Goal: Contribute content: Contribute content

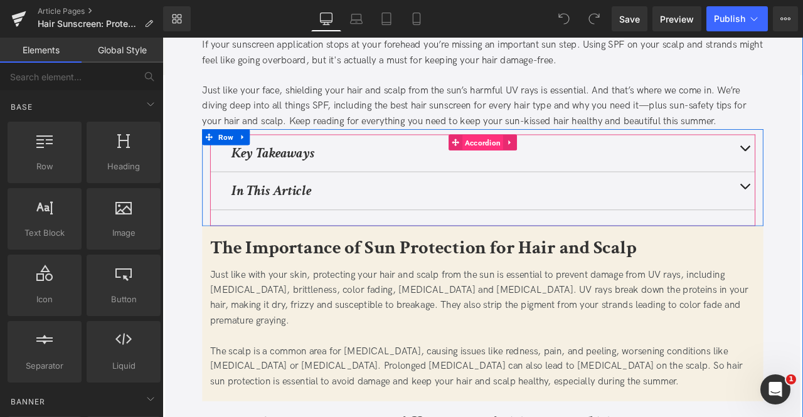
click at [548, 153] on span "Accordion" at bounding box center [542, 162] width 48 height 19
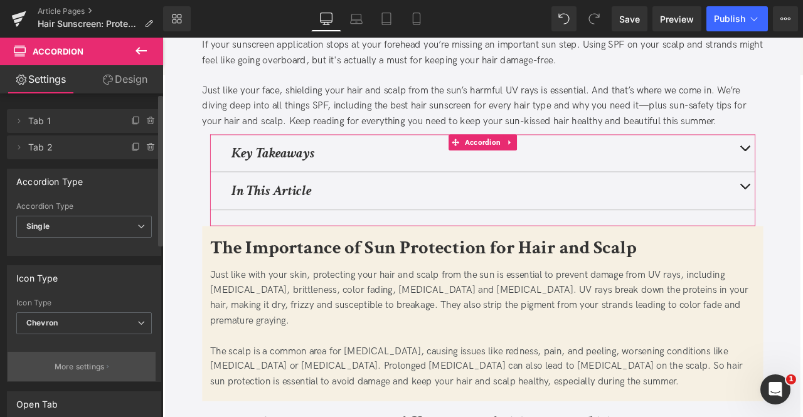
click at [100, 372] on button "More settings" at bounding box center [82, 366] width 148 height 29
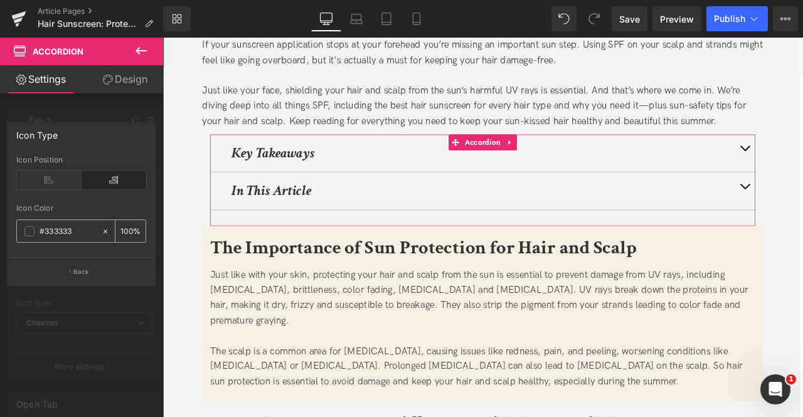
click at [75, 225] on input "#333333" at bounding box center [68, 232] width 56 height 14
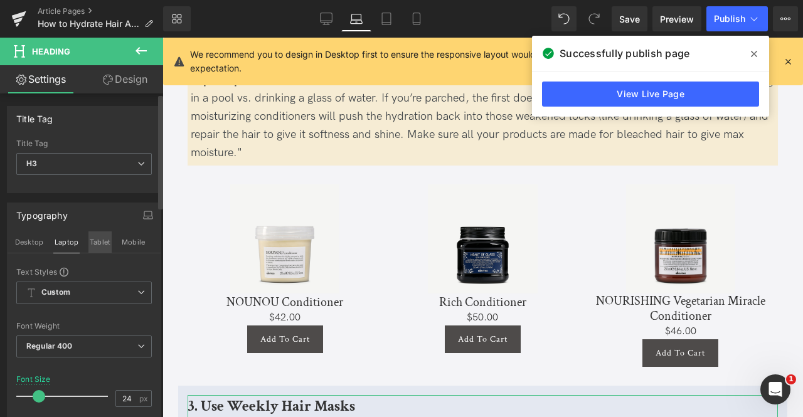
click at [90, 245] on button "Tablet" at bounding box center [99, 242] width 23 height 21
type input "20"
type input "100"
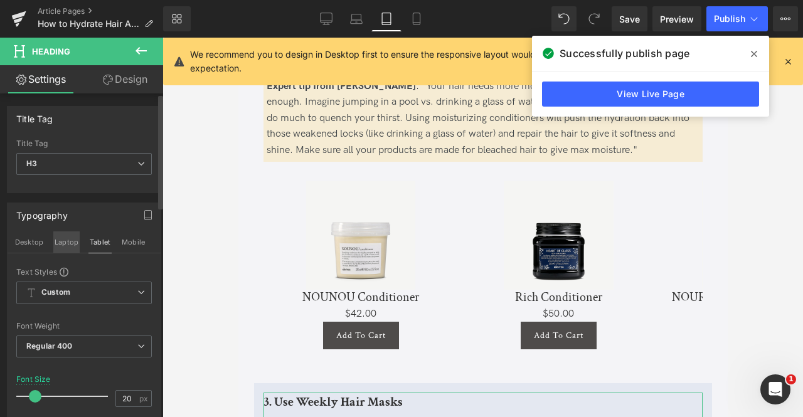
scroll to position [1025, 0]
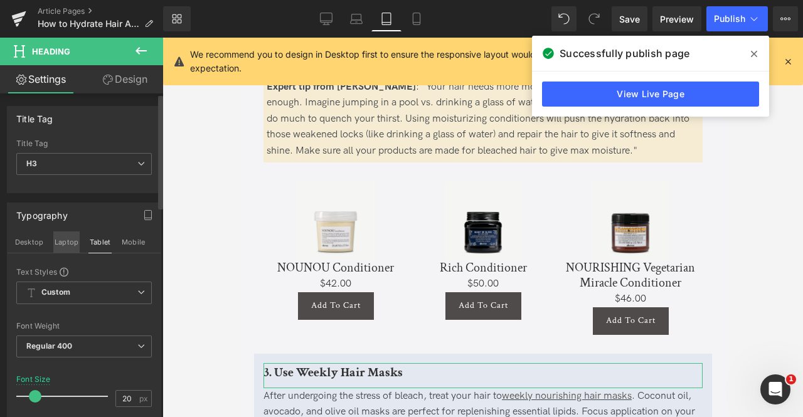
click at [63, 245] on button "Laptop" at bounding box center [66, 242] width 26 height 21
type input "24"
type input "100"
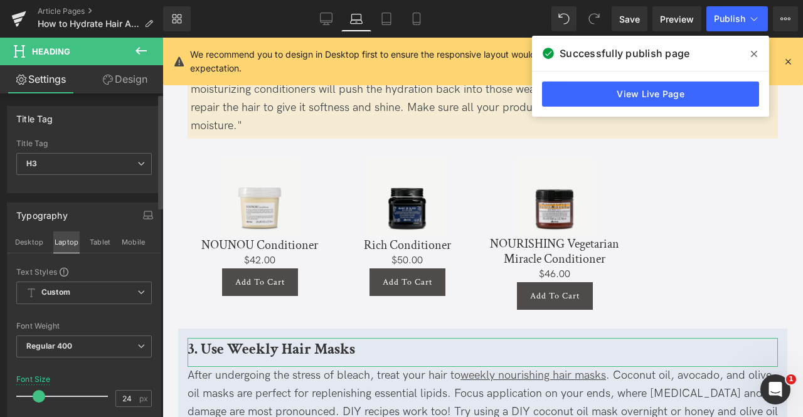
scroll to position [998, 0]
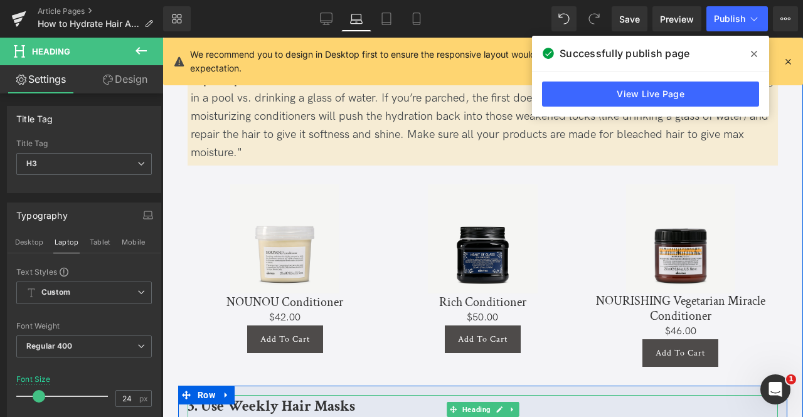
click at [217, 397] on b "3. Use Weekly Hair Masks" at bounding box center [272, 406] width 168 height 19
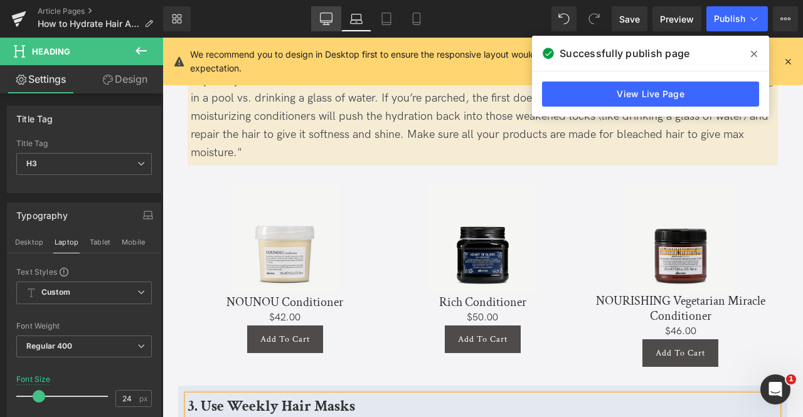
click at [333, 30] on link "Desktop" at bounding box center [326, 18] width 30 height 25
type input "100"
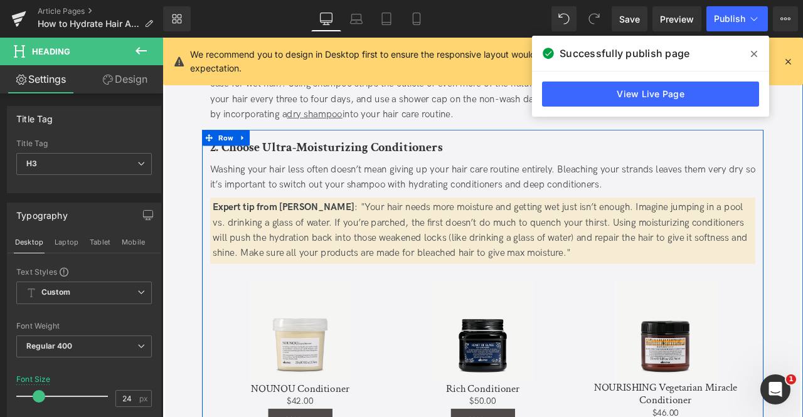
scroll to position [601, 0]
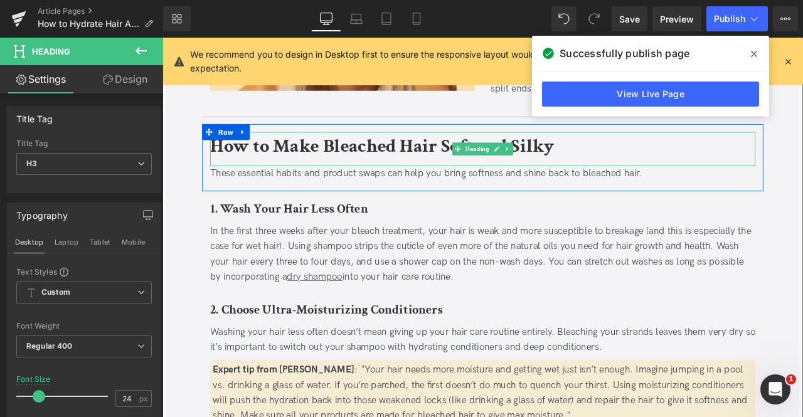
click at [315, 169] on b "How to Make Bleached Hair Soft and Silky" at bounding box center [423, 165] width 408 height 29
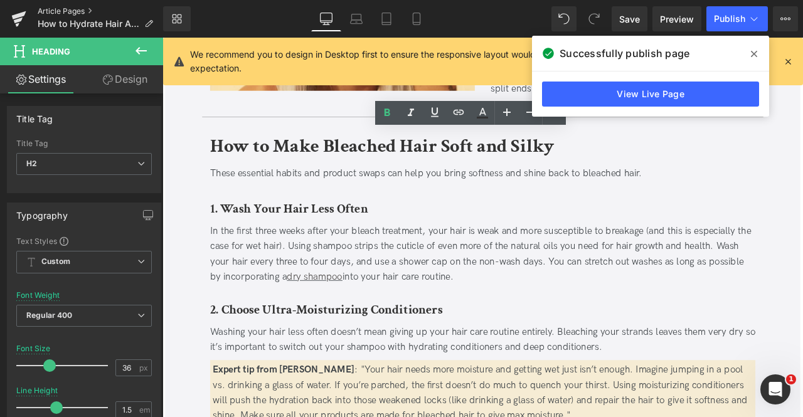
click at [78, 13] on link "Article Pages" at bounding box center [101, 11] width 126 height 10
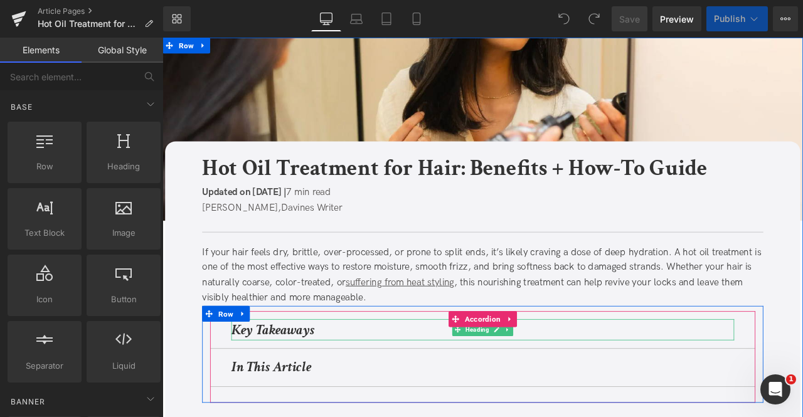
scroll to position [80, 0]
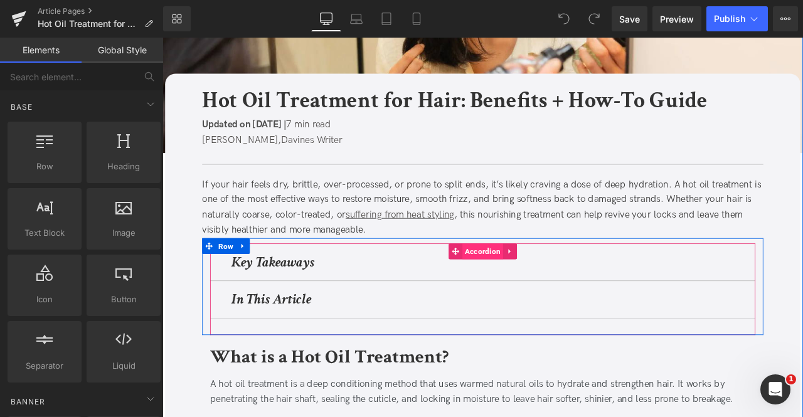
click at [518, 287] on span "Accordion" at bounding box center [542, 291] width 48 height 19
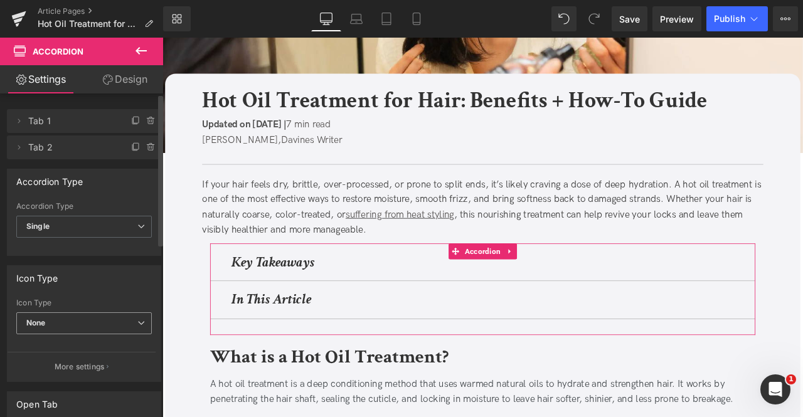
click at [75, 320] on span "None" at bounding box center [84, 323] width 136 height 22
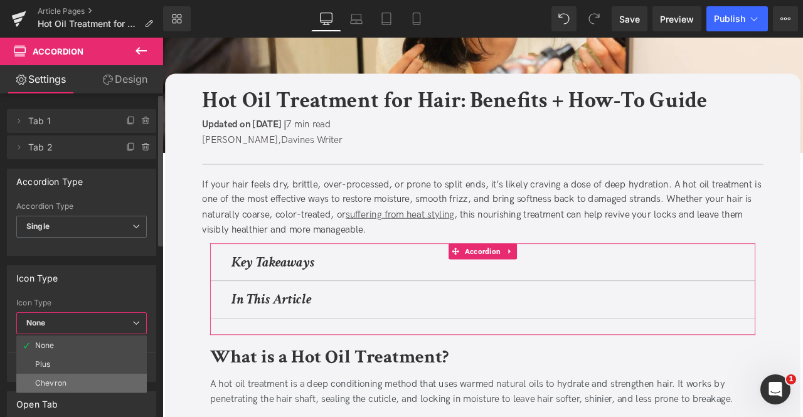
click at [78, 377] on li "Chevron" at bounding box center [81, 383] width 131 height 19
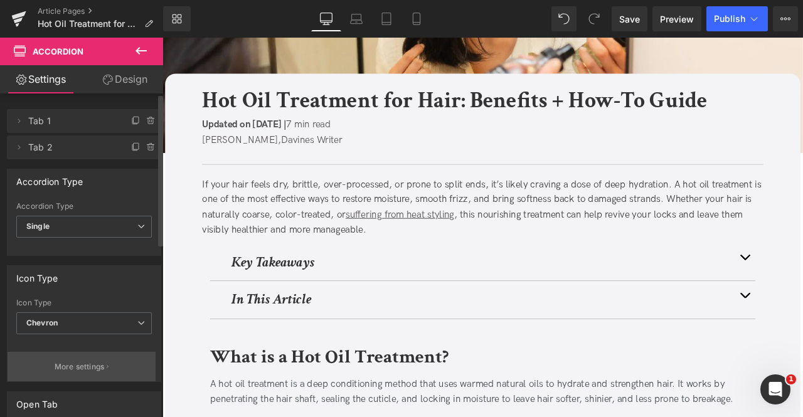
click at [75, 361] on p "More settings" at bounding box center [80, 366] width 50 height 11
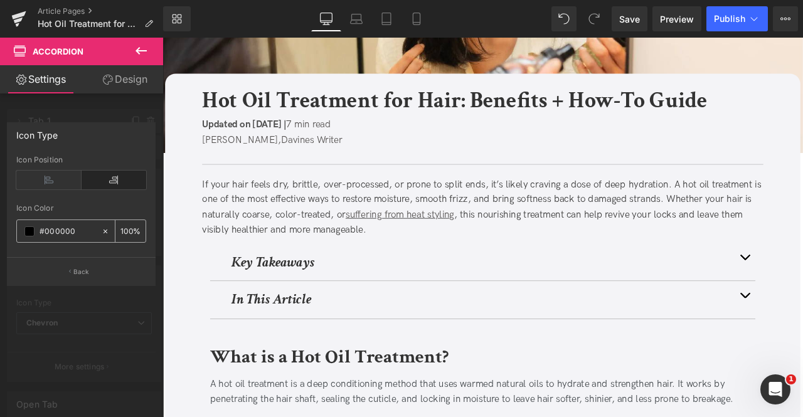
click at [73, 231] on input "#000000" at bounding box center [68, 232] width 56 height 14
type input "#333333"
click at [89, 348] on div at bounding box center [82, 231] width 164 height 386
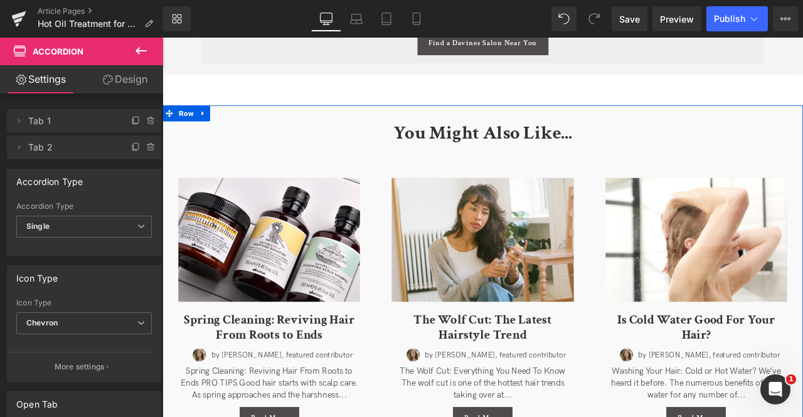
scroll to position [3864, 0]
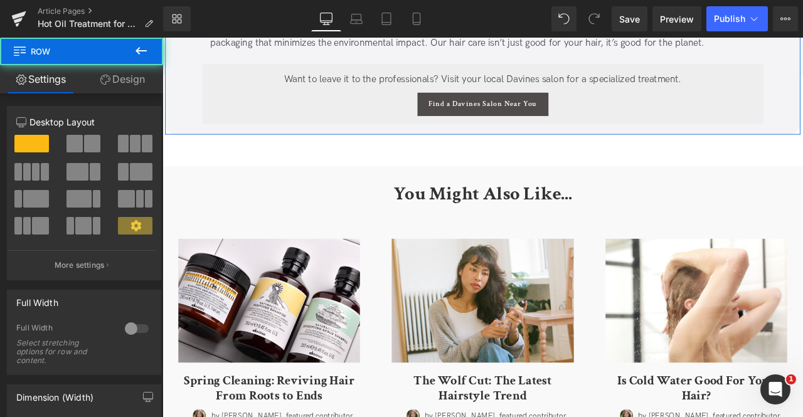
click at [128, 85] on link "Design" at bounding box center [123, 79] width 82 height 28
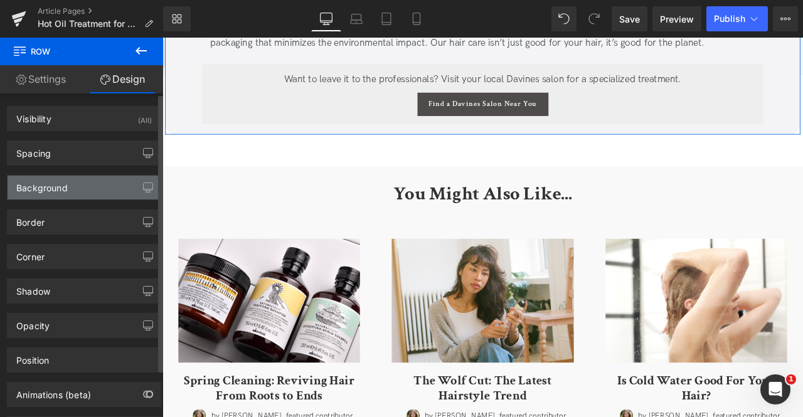
click at [98, 183] on div "Background" at bounding box center [84, 188] width 153 height 24
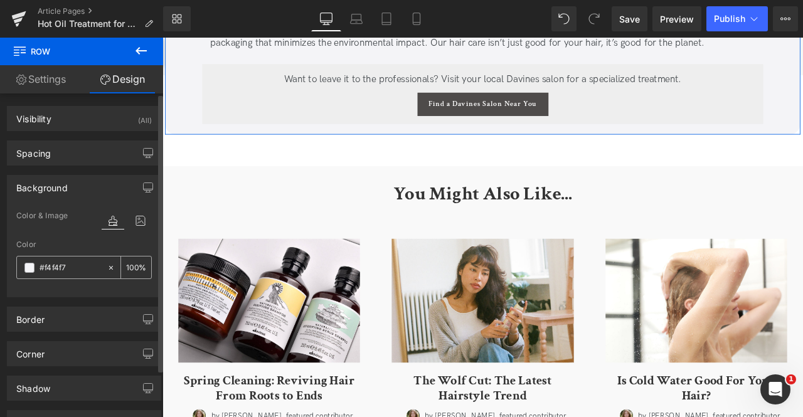
click at [58, 268] on input "#f4f4f7" at bounding box center [70, 268] width 61 height 14
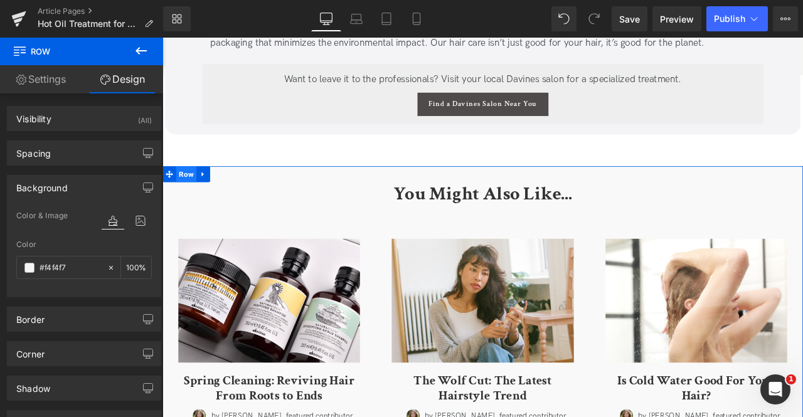
click at [184, 201] on span "Row" at bounding box center [191, 199] width 24 height 19
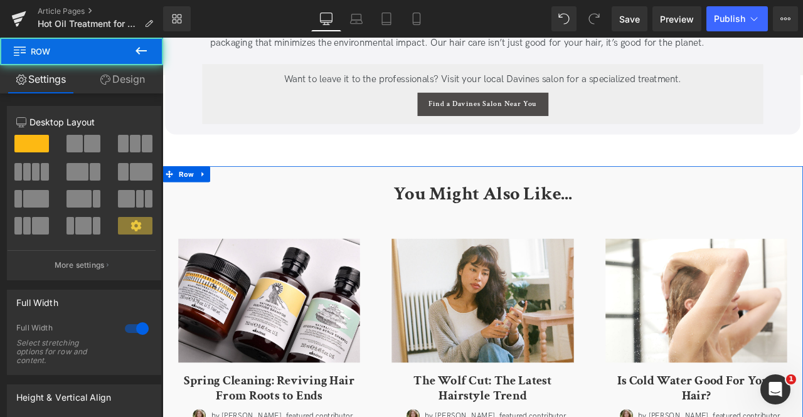
click at [124, 80] on link "Design" at bounding box center [123, 79] width 82 height 28
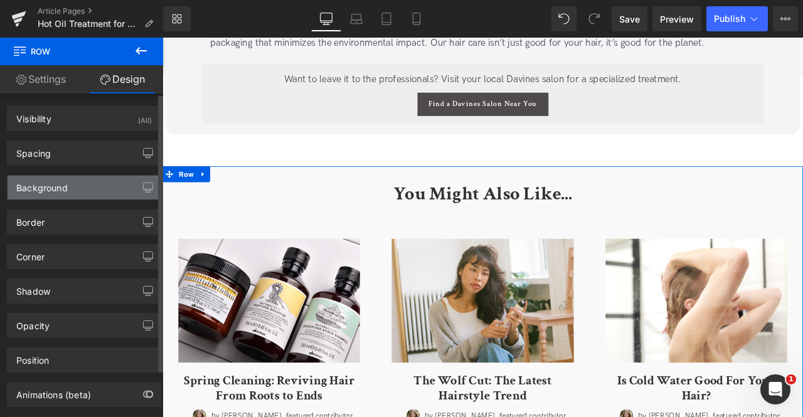
click at [93, 180] on div "Background" at bounding box center [84, 188] width 153 height 24
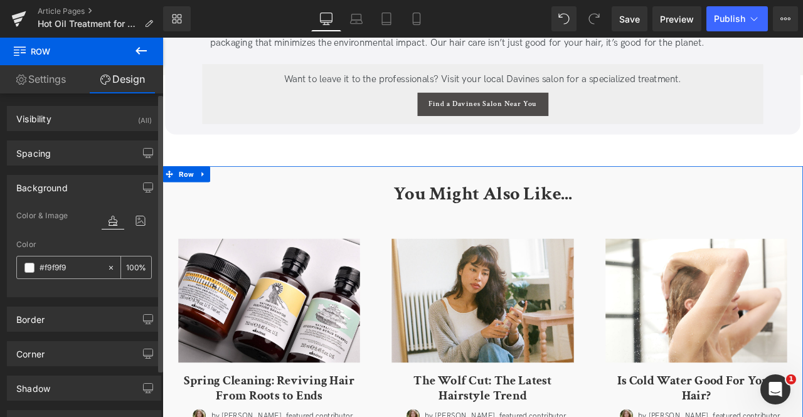
click at [78, 266] on input "#f9f9f9" at bounding box center [70, 268] width 61 height 14
paste input "4f4f7"
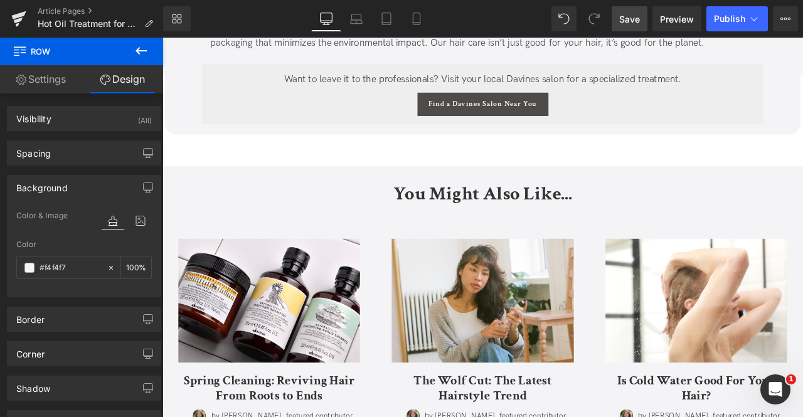
type input "#f4f4f7"
click at [634, 20] on span "Save" at bounding box center [629, 19] width 21 height 13
click at [718, 23] on span "Publish" at bounding box center [729, 19] width 31 height 10
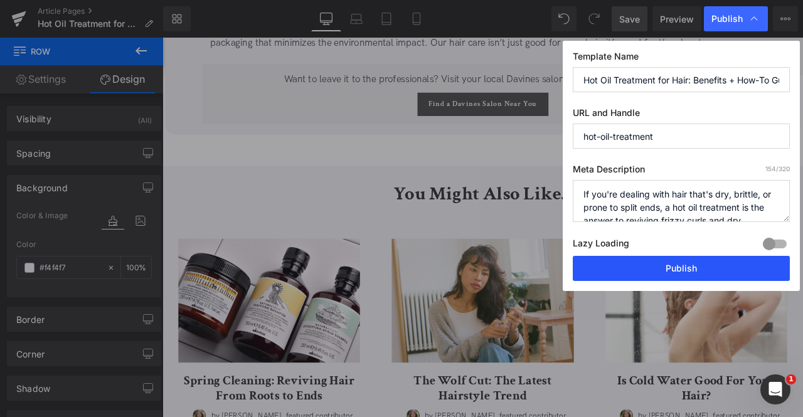
click at [673, 264] on button "Publish" at bounding box center [681, 268] width 217 height 25
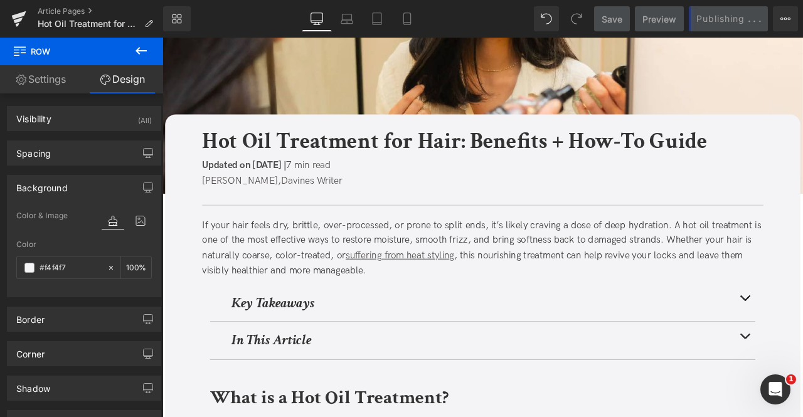
scroll to position [0, 0]
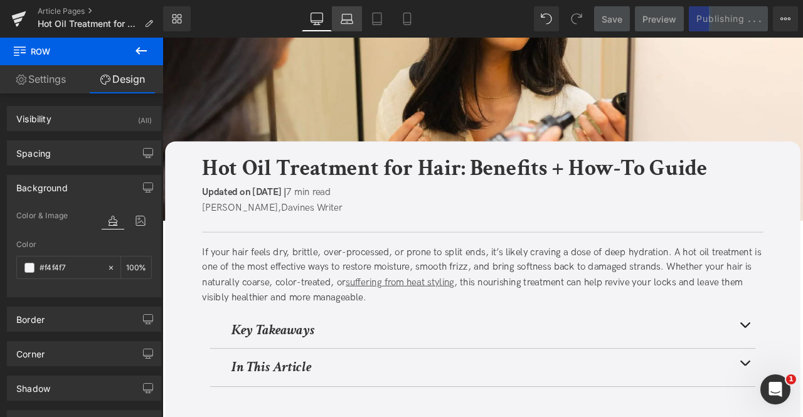
click at [346, 14] on icon at bounding box center [347, 17] width 9 height 6
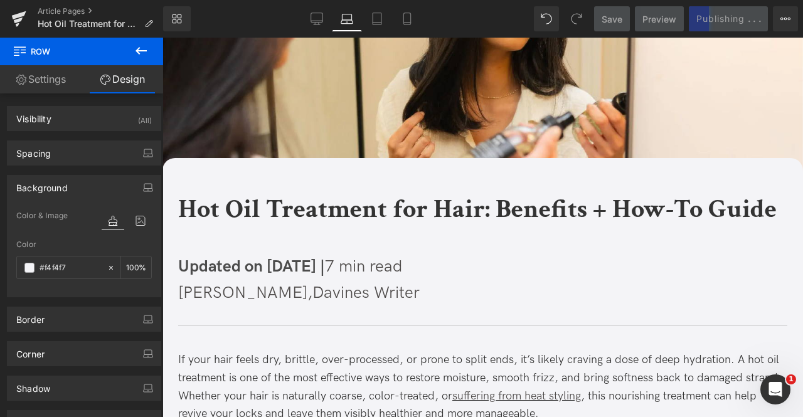
scroll to position [111, 0]
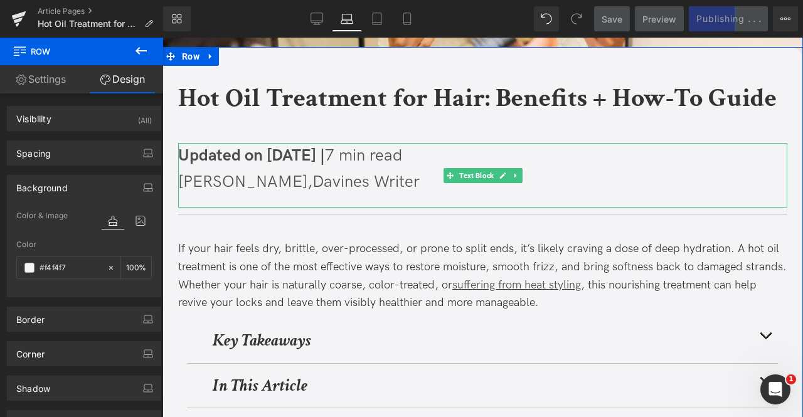
click at [245, 158] on span "Updated on [DATE] |" at bounding box center [251, 155] width 147 height 19
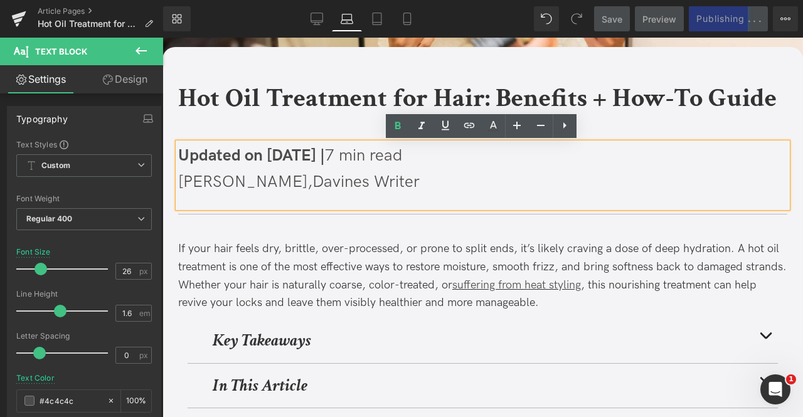
click at [226, 167] on p "Updated on June 24, 2025 | 7 min read" at bounding box center [482, 156] width 609 height 26
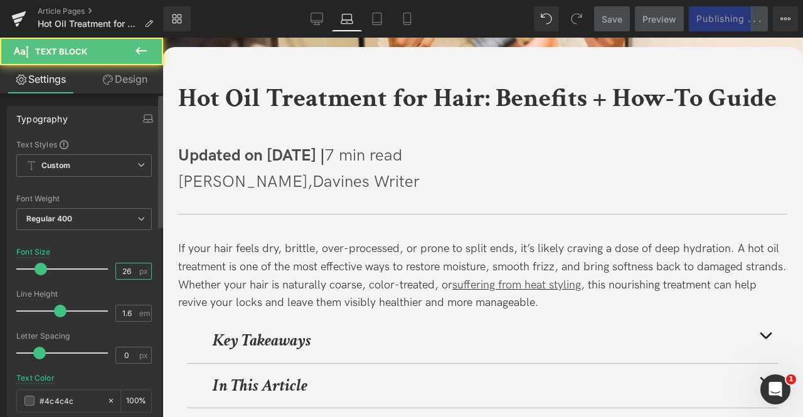
click at [122, 272] on input "26" at bounding box center [127, 272] width 22 height 16
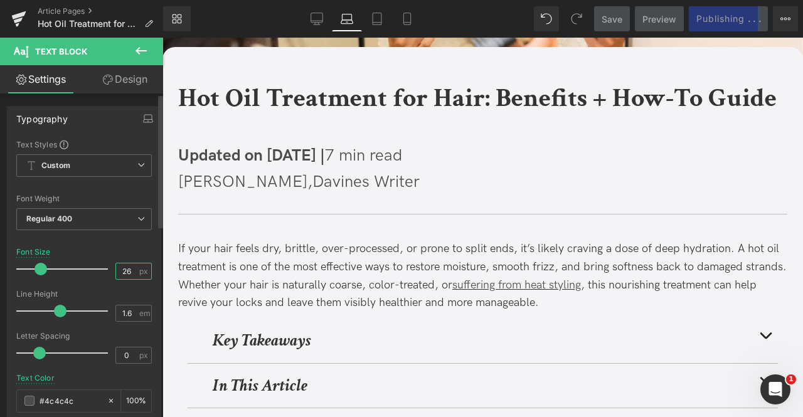
click at [122, 272] on input "26" at bounding box center [127, 272] width 22 height 16
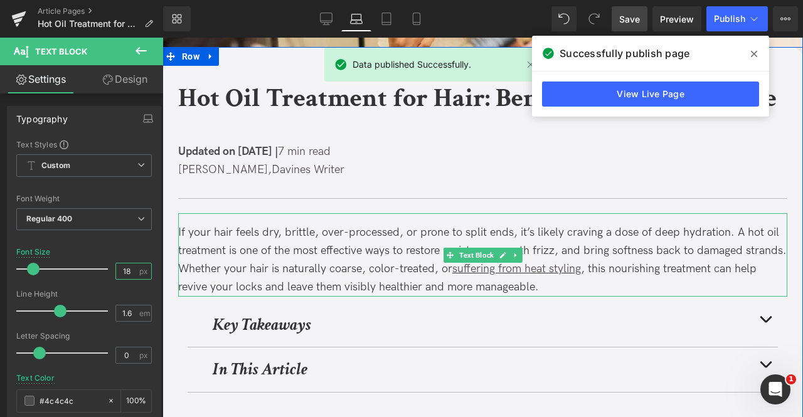
type input "18"
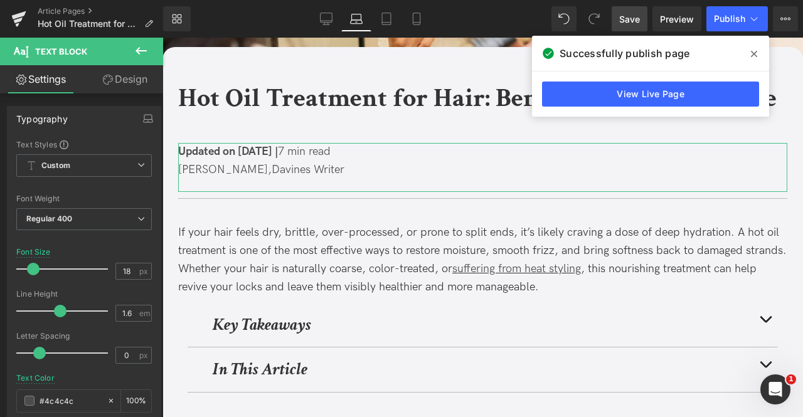
click at [117, 92] on link "Design" at bounding box center [125, 79] width 82 height 28
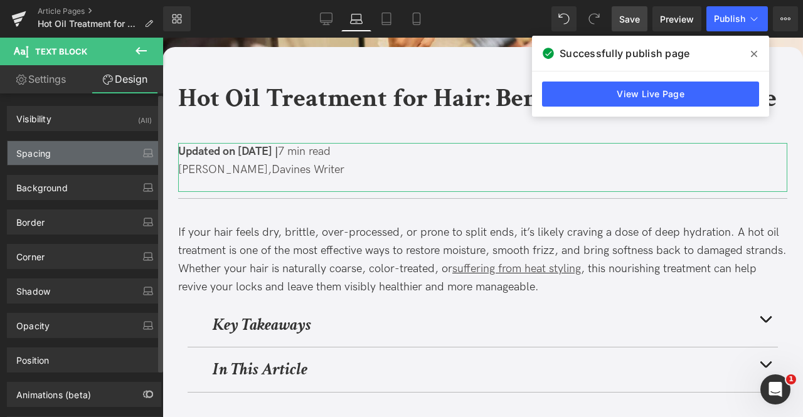
click at [84, 150] on div "Spacing" at bounding box center [84, 153] width 153 height 24
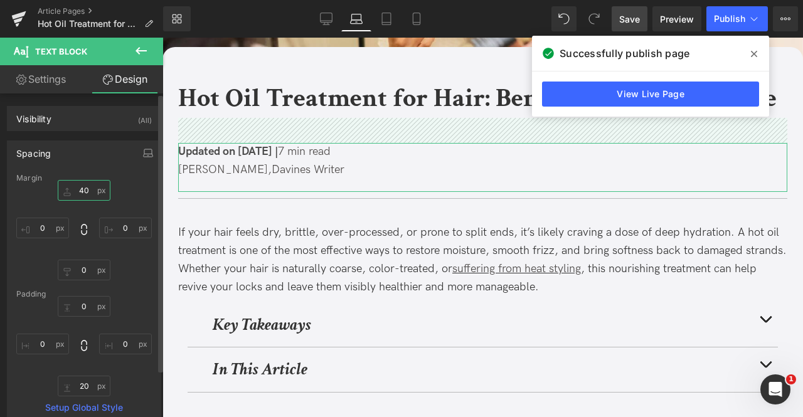
click at [82, 195] on input "40" at bounding box center [84, 190] width 53 height 21
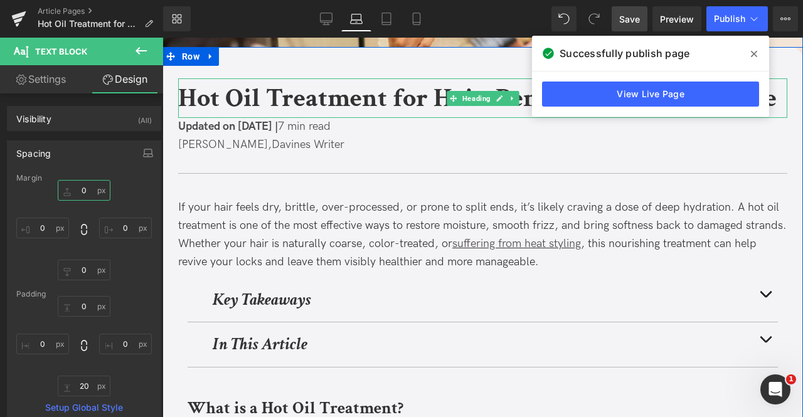
type input "0"
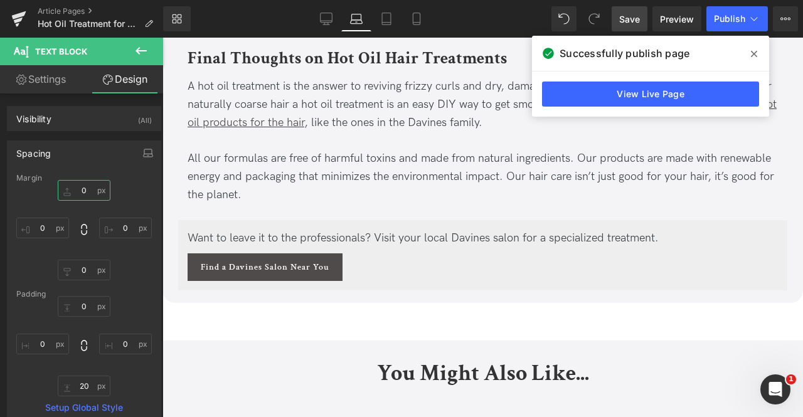
scroll to position [3800, 0]
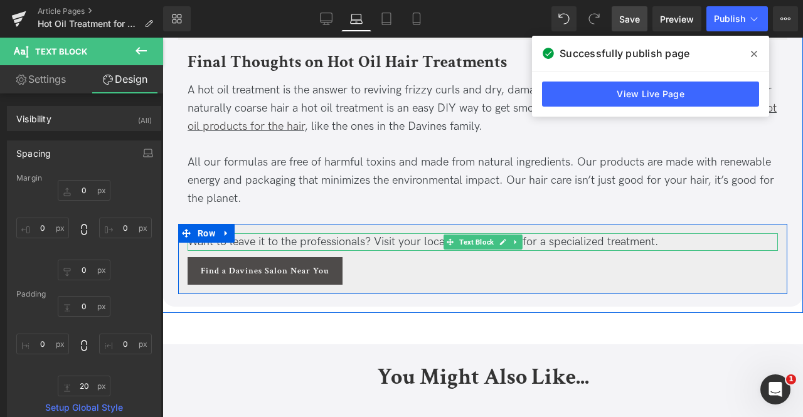
click at [235, 235] on span "Want to leave it to the professionals? Visit your local Davines salon for a spe…" at bounding box center [423, 241] width 471 height 13
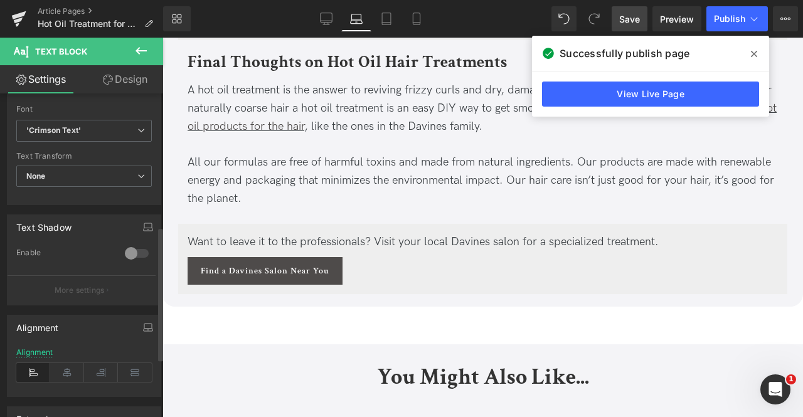
scroll to position [454, 0]
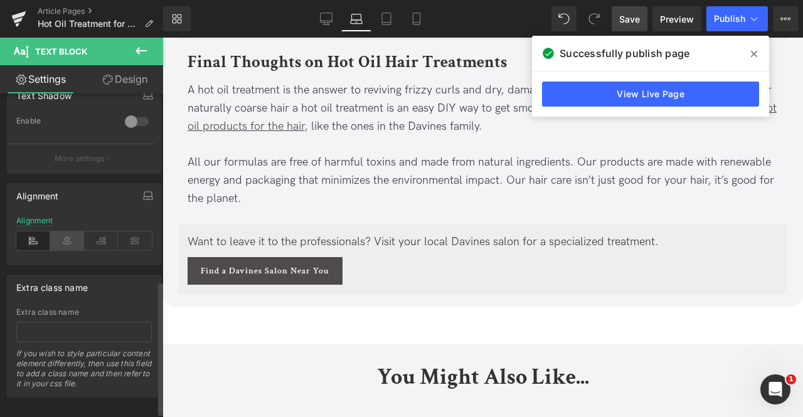
click at [74, 238] on icon at bounding box center [67, 241] width 34 height 19
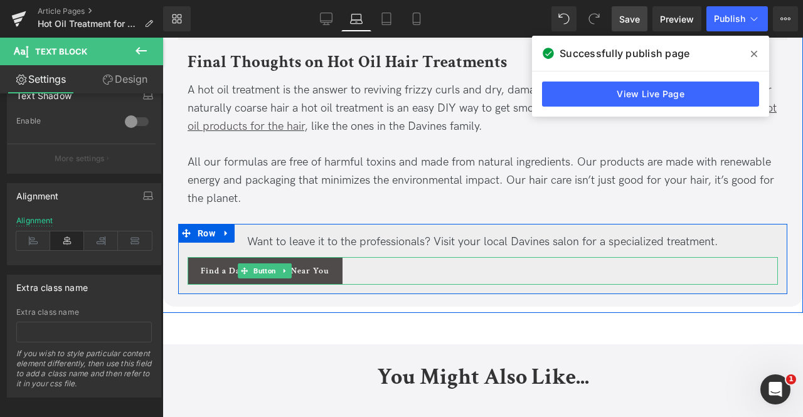
click at [355, 257] on div "Find a Davines Salon Near You" at bounding box center [483, 271] width 590 height 28
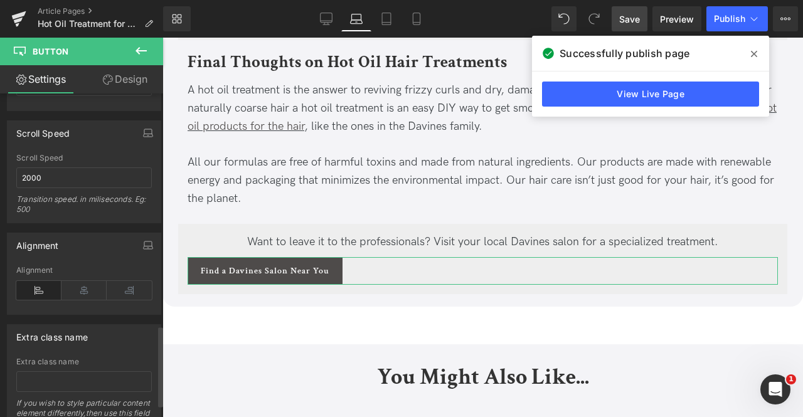
scroll to position [934, 0]
click at [79, 280] on icon at bounding box center [83, 289] width 45 height 19
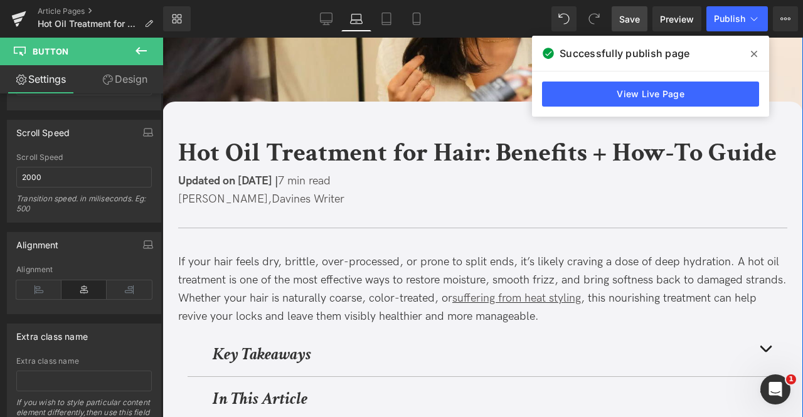
scroll to position [0, 0]
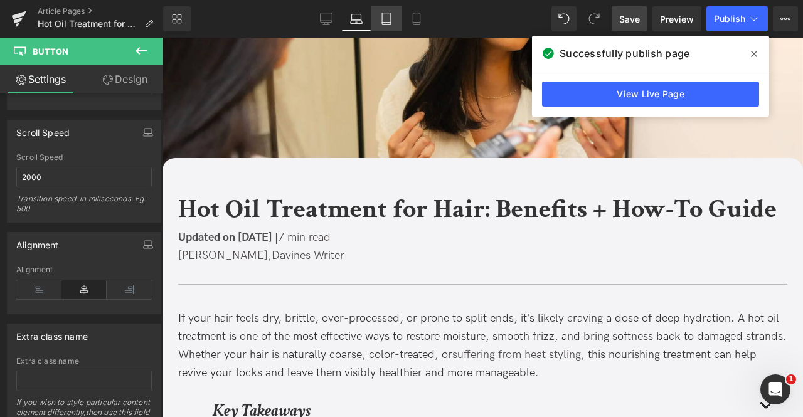
click at [392, 15] on icon at bounding box center [386, 19] width 13 height 13
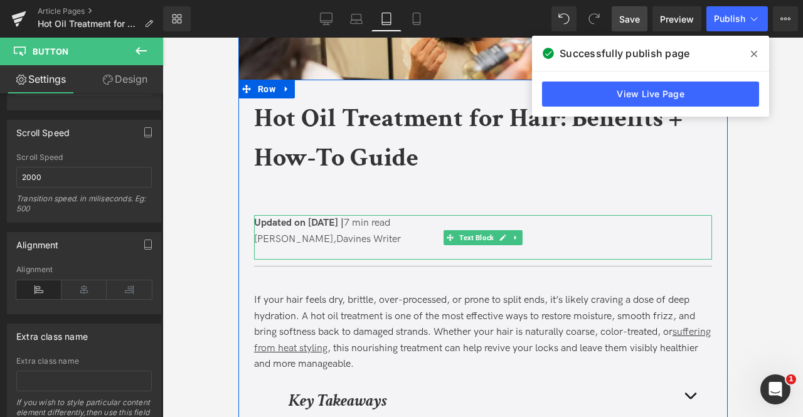
click at [304, 235] on span "[PERSON_NAME]," at bounding box center [295, 239] width 82 height 12
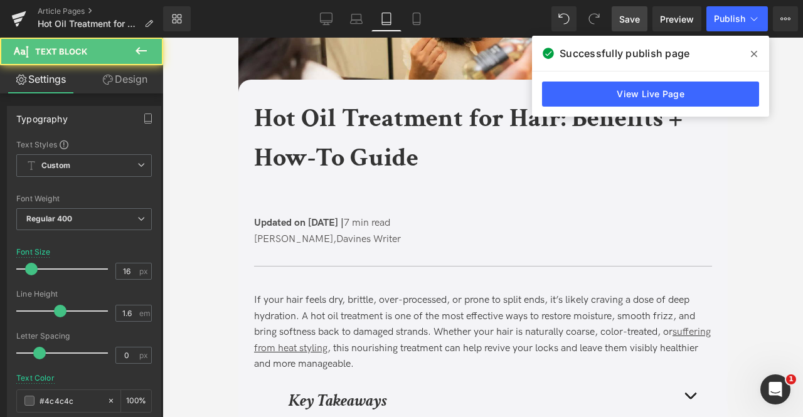
drag, startPoint x: 107, startPoint y: 78, endPoint x: 92, endPoint y: 127, distance: 51.4
click at [107, 78] on icon at bounding box center [108, 80] width 10 height 10
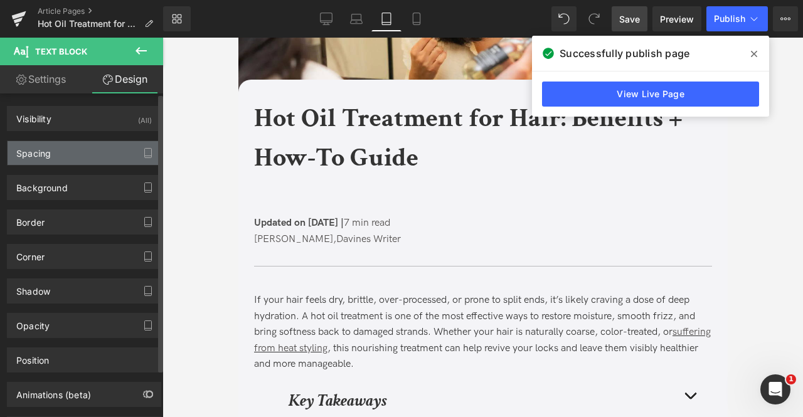
click at [85, 150] on div "Spacing" at bounding box center [84, 153] width 153 height 24
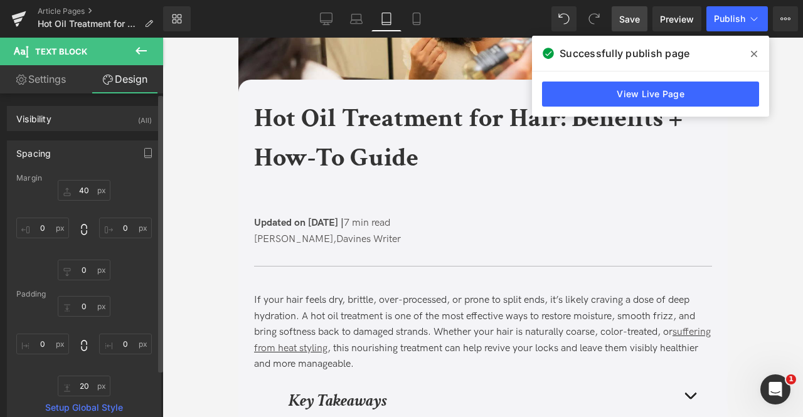
click at [85, 181] on div "Margin" at bounding box center [84, 178] width 136 height 9
click at [85, 185] on input "40" at bounding box center [84, 190] width 53 height 21
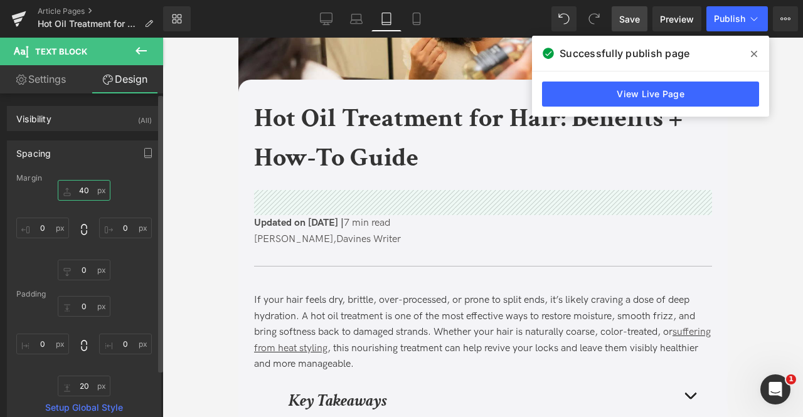
type input "0"
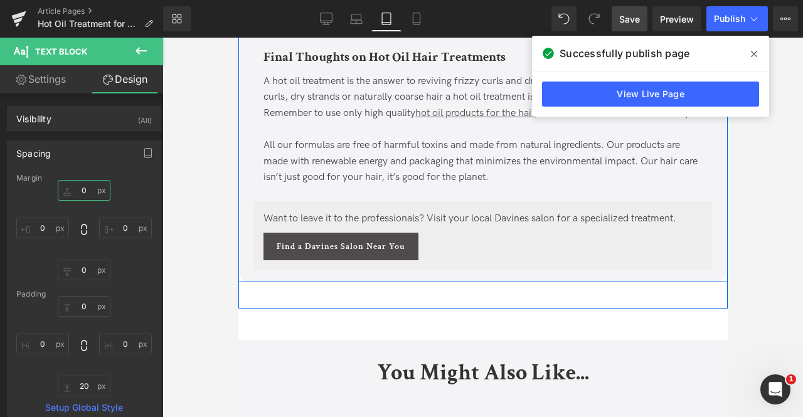
scroll to position [3769, 0]
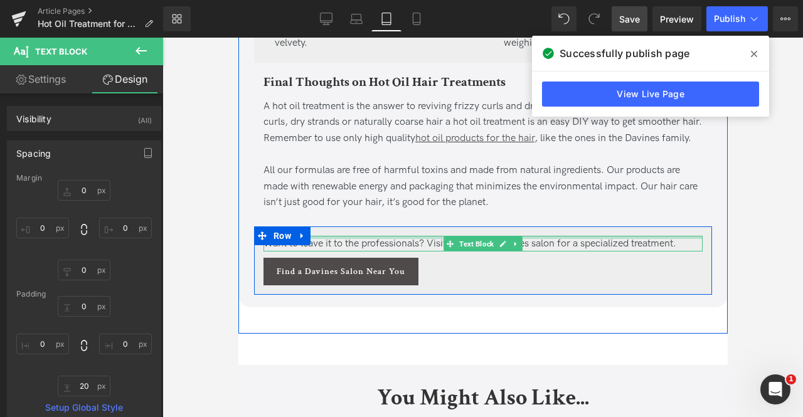
click at [324, 237] on div at bounding box center [482, 237] width 439 height 3
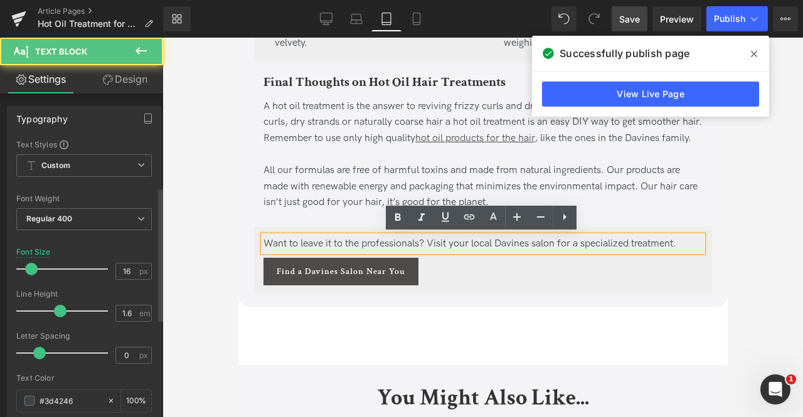
scroll to position [414, 0]
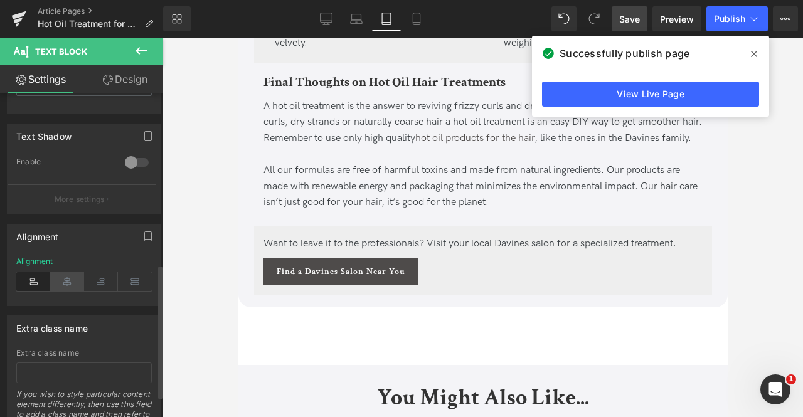
click at [70, 272] on icon at bounding box center [67, 281] width 34 height 19
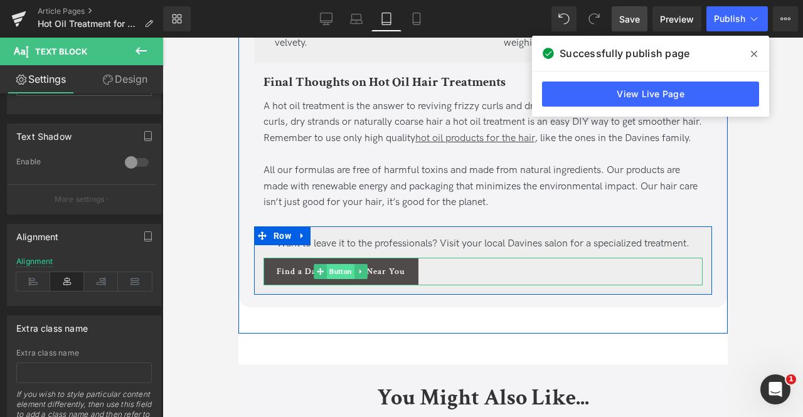
click at [346, 268] on span "Button" at bounding box center [340, 271] width 28 height 15
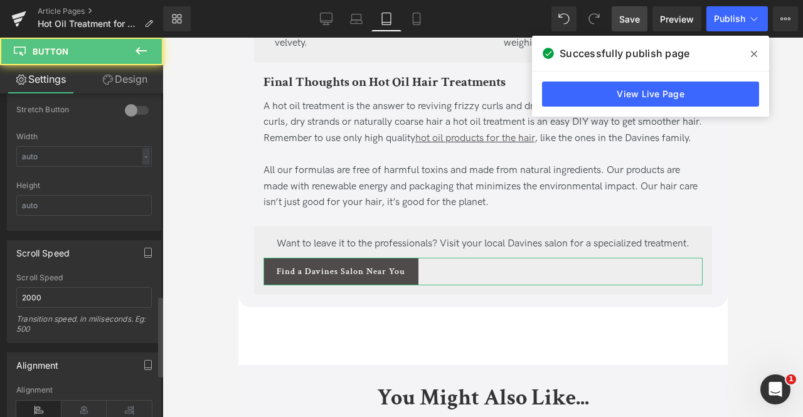
scroll to position [845, 0]
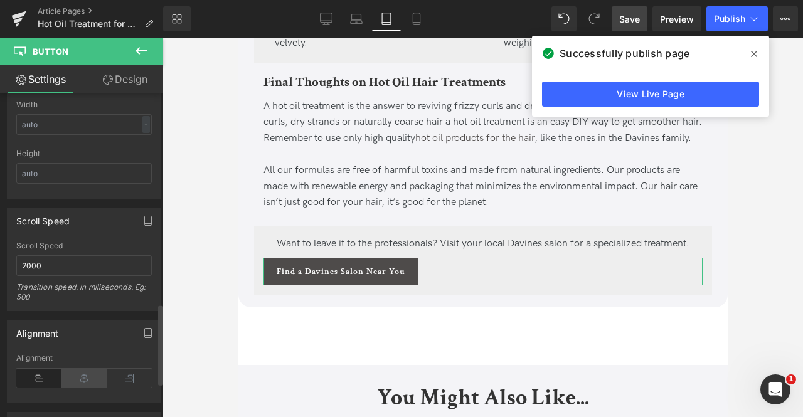
click at [77, 371] on icon at bounding box center [83, 378] width 45 height 19
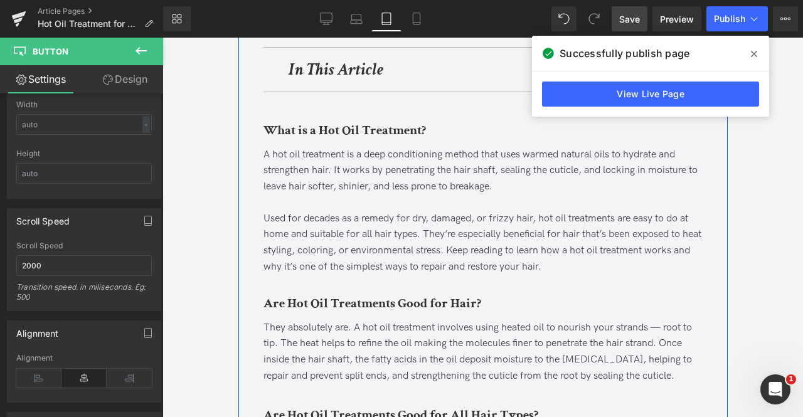
scroll to position [0, 0]
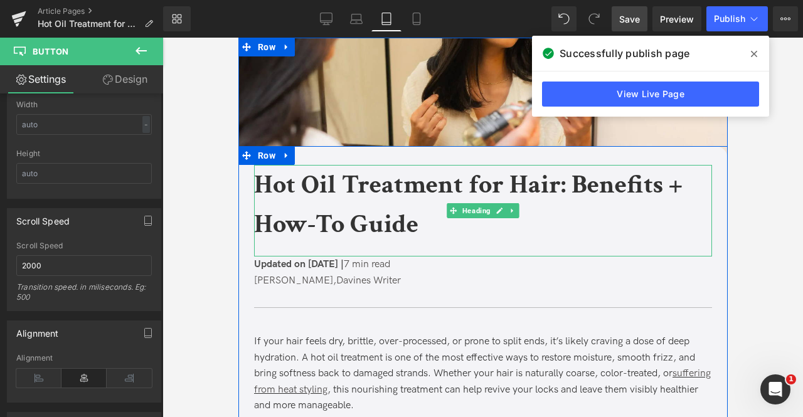
click at [299, 231] on b "Hot Oil Treatment for Hair: Benefits + How-To Guide" at bounding box center [468, 205] width 429 height 74
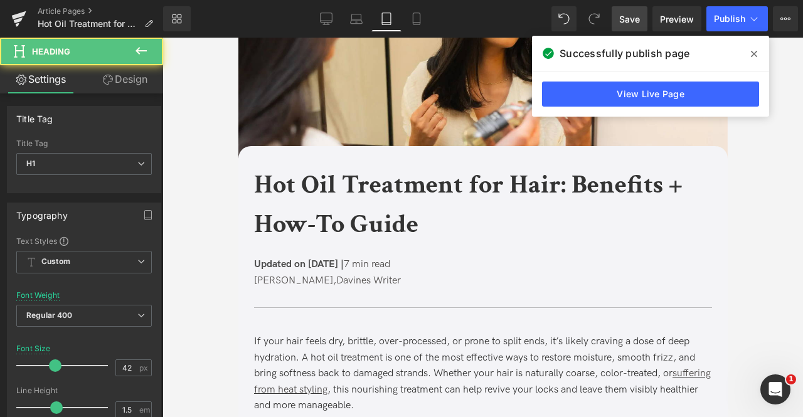
click at [126, 83] on link "Design" at bounding box center [125, 79] width 82 height 28
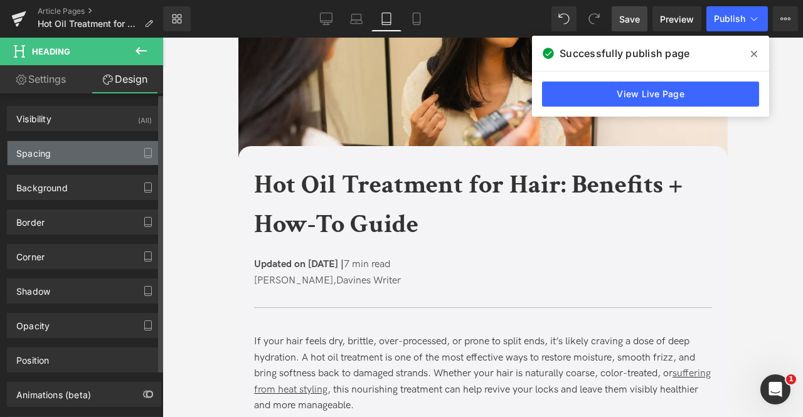
click at [89, 152] on div "Spacing" at bounding box center [84, 153] width 153 height 24
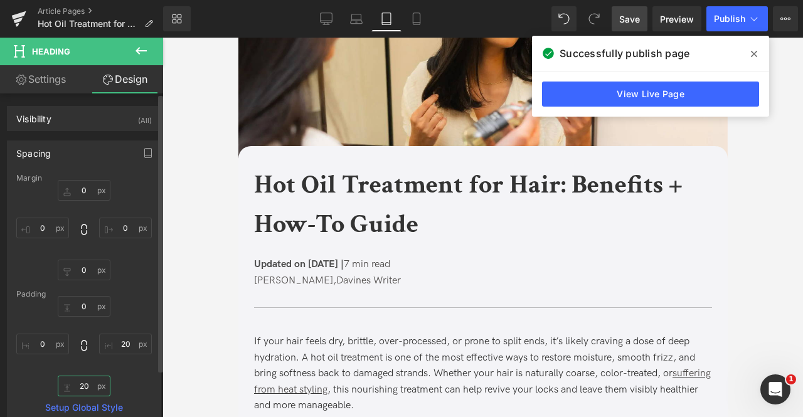
click at [81, 377] on input "20" at bounding box center [84, 386] width 53 height 21
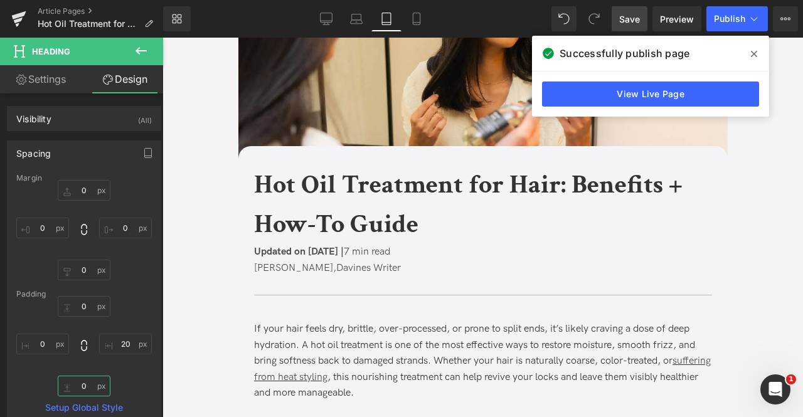
type input "0"
click at [59, 77] on link "Settings" at bounding box center [41, 79] width 82 height 28
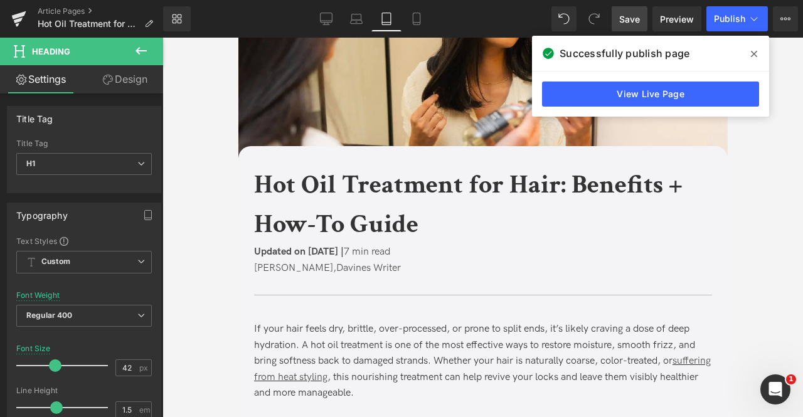
click at [639, 18] on span "Save" at bounding box center [629, 19] width 21 height 13
click at [745, 18] on span "Publish" at bounding box center [729, 19] width 31 height 10
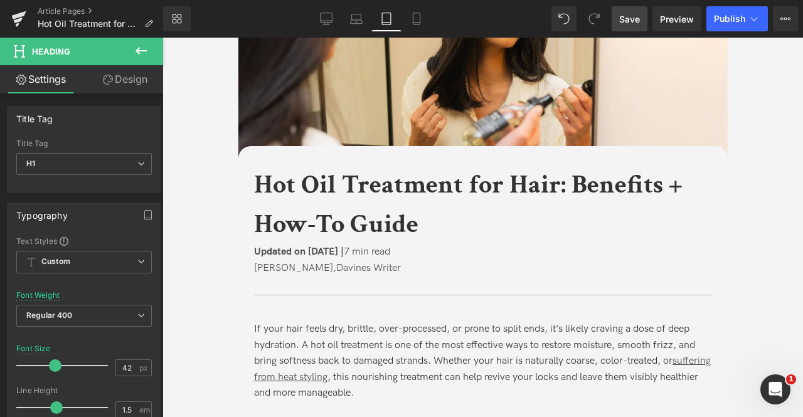
click at [629, 23] on span "Save" at bounding box center [629, 19] width 21 height 13
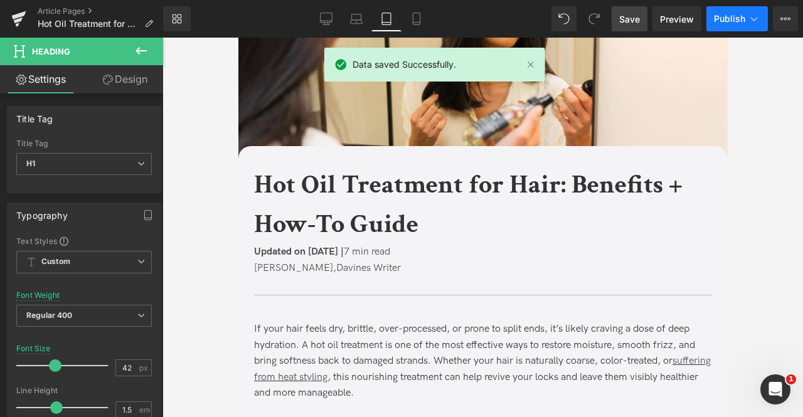
click at [741, 29] on button "Publish" at bounding box center [737, 18] width 61 height 25
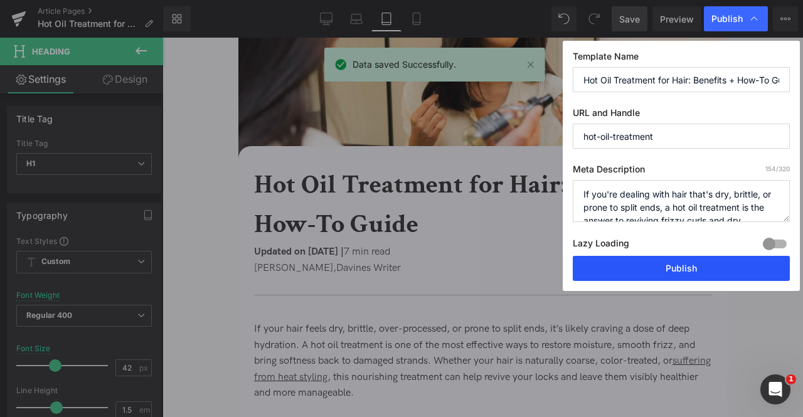
click at [702, 264] on button "Publish" at bounding box center [681, 268] width 217 height 25
